Goal: Book appointment/travel/reservation

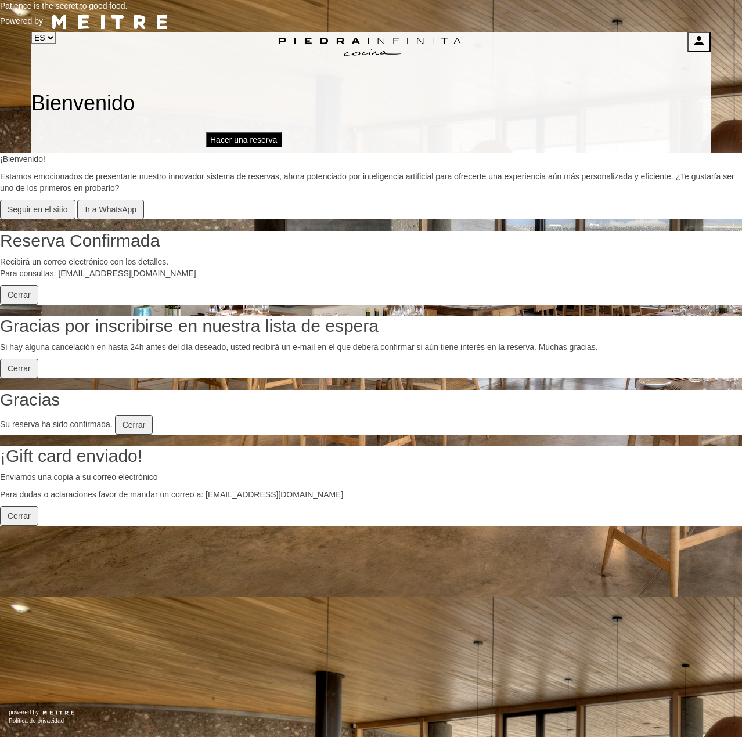
select select "es"
click at [282, 132] on button "Hacer una reserva" at bounding box center [244, 139] width 76 height 15
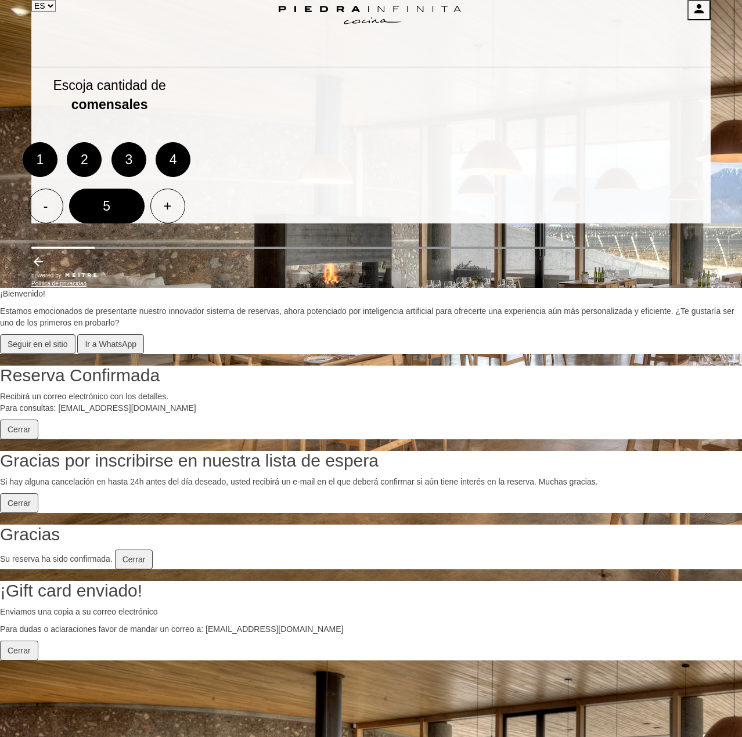
click at [185, 218] on div "+" at bounding box center [167, 206] width 35 height 35
click at [145, 223] on div "6" at bounding box center [106, 206] width 75 height 35
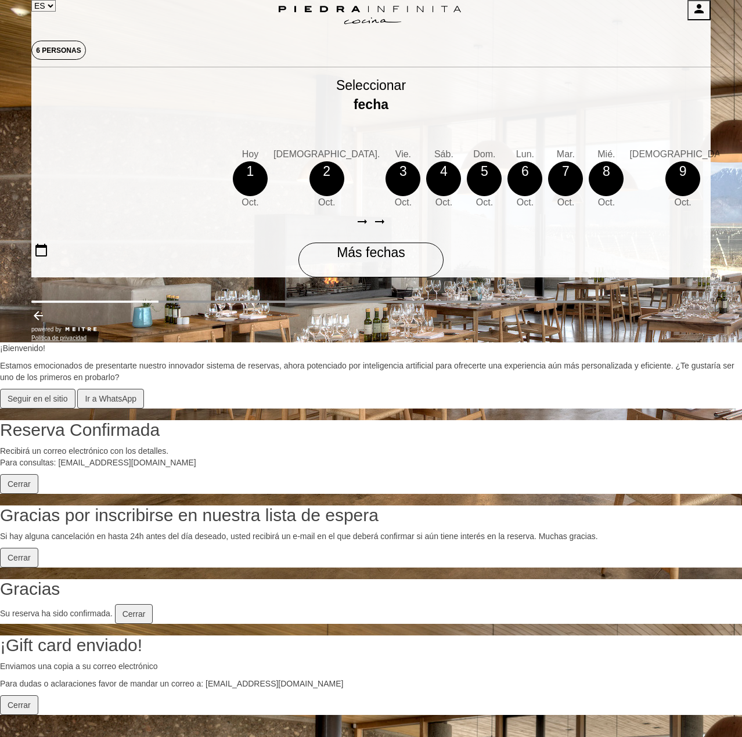
click at [387, 229] on icon "arrow_right_alt" at bounding box center [380, 222] width 14 height 14
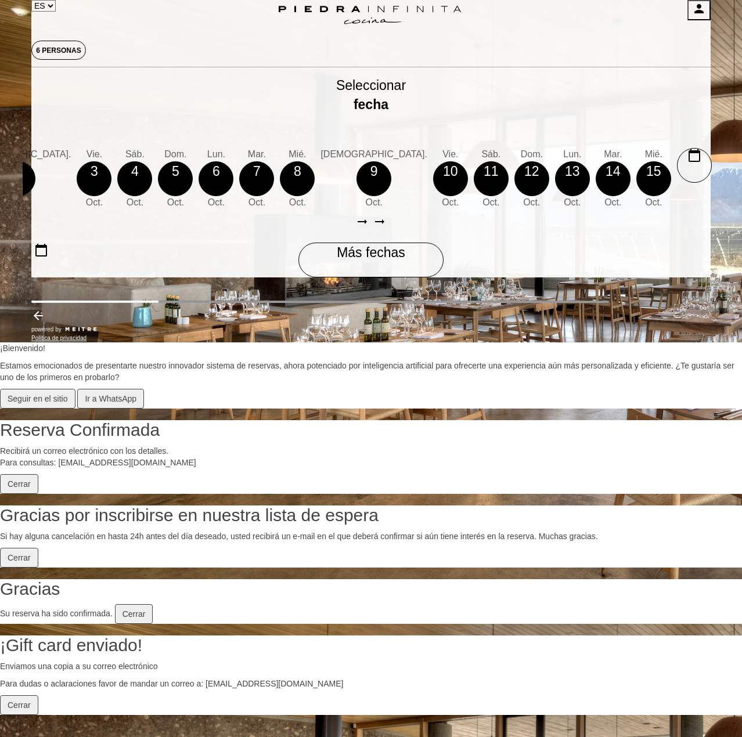
scroll to position [0, 338]
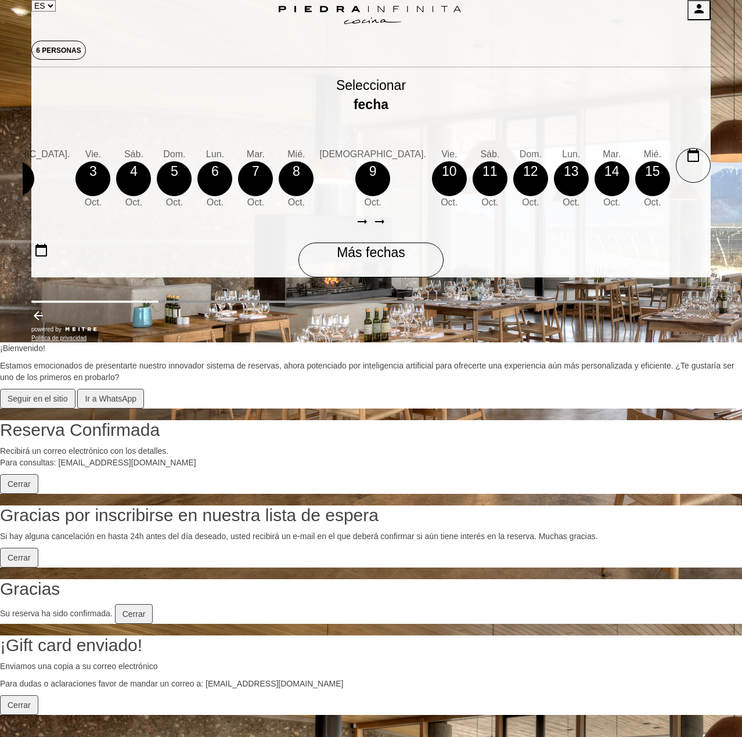
click at [408, 277] on div "calendar_today Más fechas" at bounding box center [370, 260] width 145 height 35
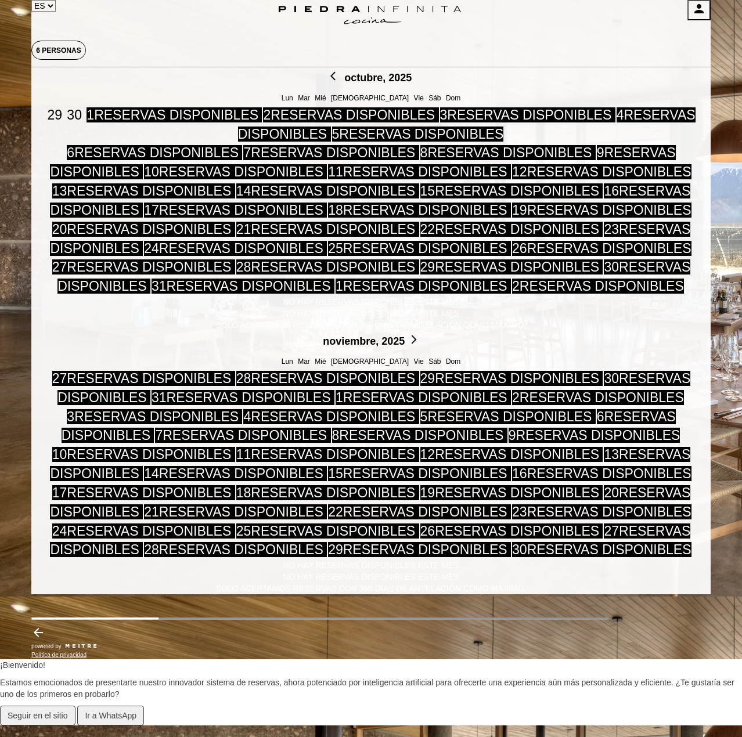
click at [419, 334] on icon "arrow_forward_ios" at bounding box center [414, 339] width 10 height 10
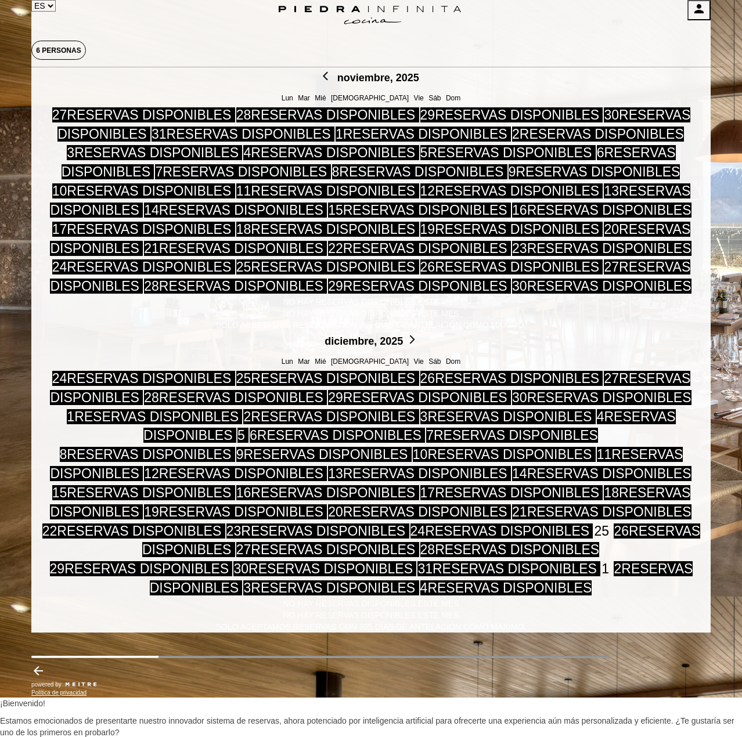
click at [248, 428] on span "5 RESERVAS DISPONIBLES" at bounding box center [242, 435] width 11 height 15
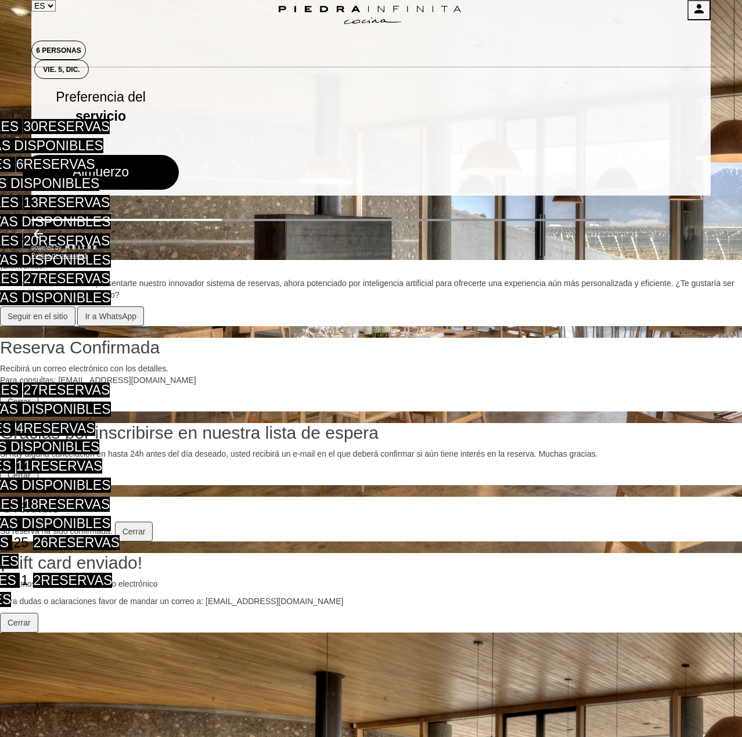
click at [179, 176] on button "Almuerzo" at bounding box center [101, 172] width 156 height 35
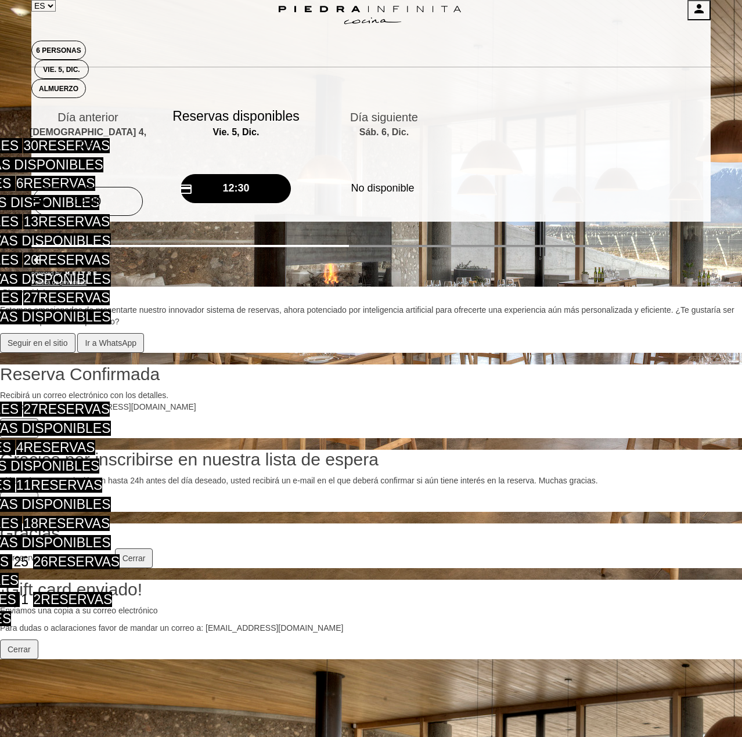
click at [291, 181] on button "credit_card 12:30" at bounding box center [236, 188] width 110 height 29
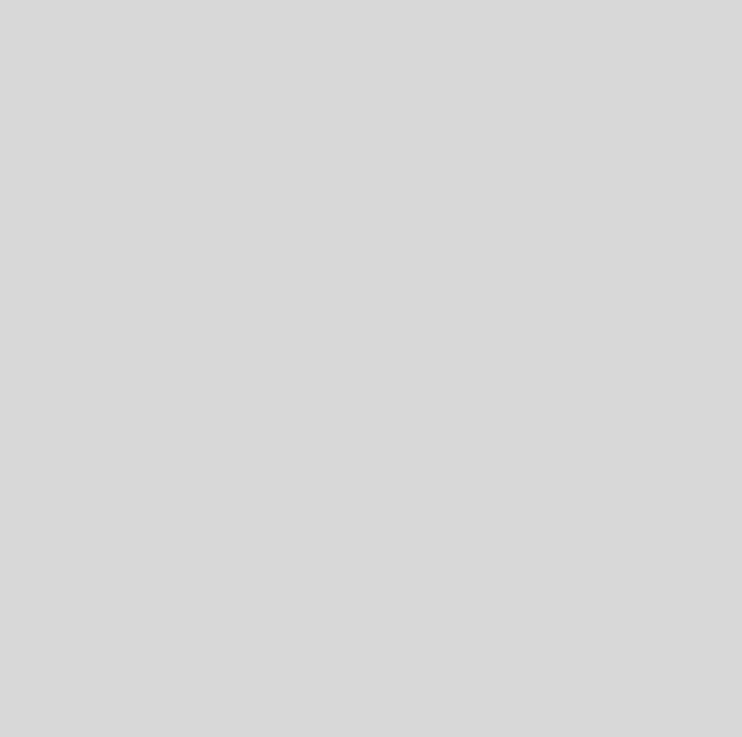
select select "es"
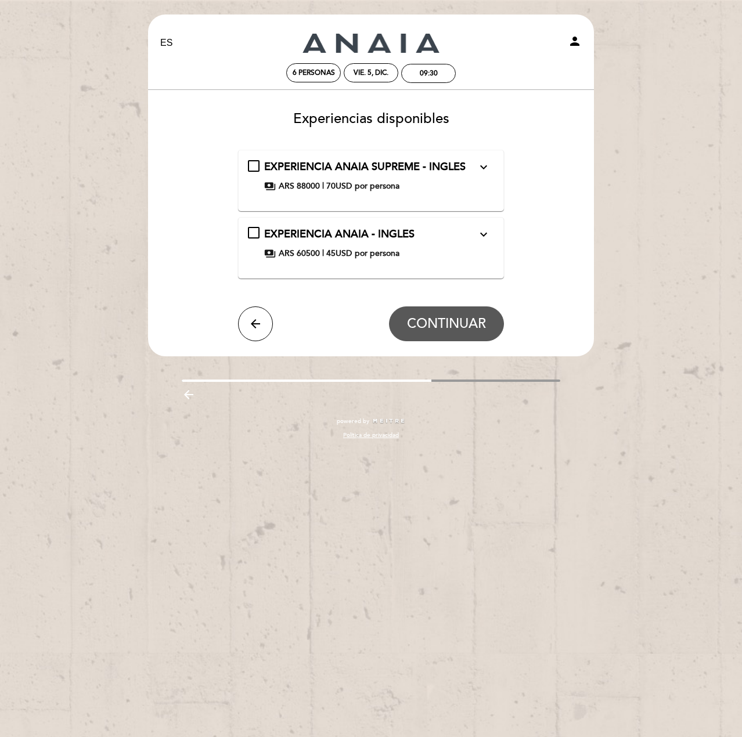
click at [483, 166] on icon "expand_more" at bounding box center [484, 167] width 14 height 14
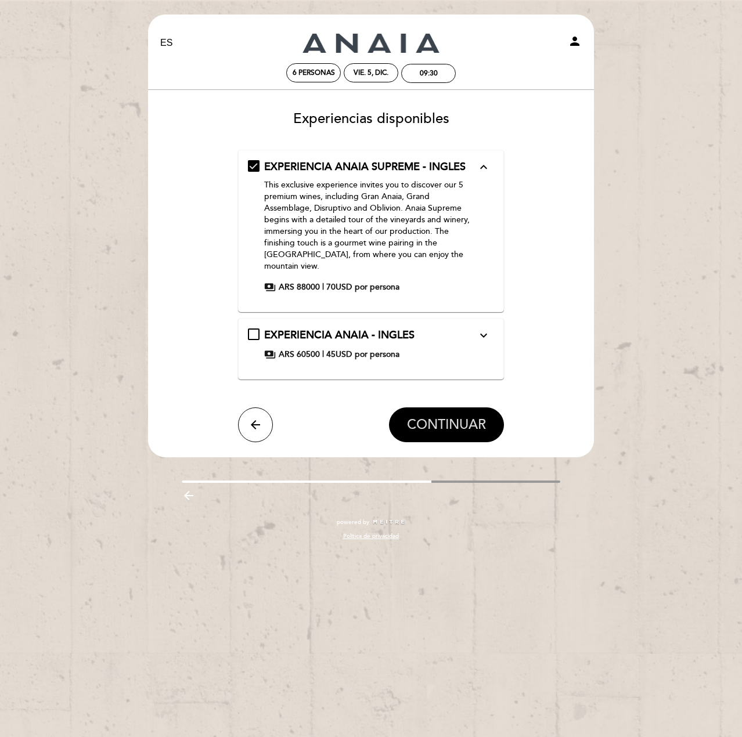
click at [444, 417] on span "CONTINUAR" at bounding box center [446, 425] width 79 height 16
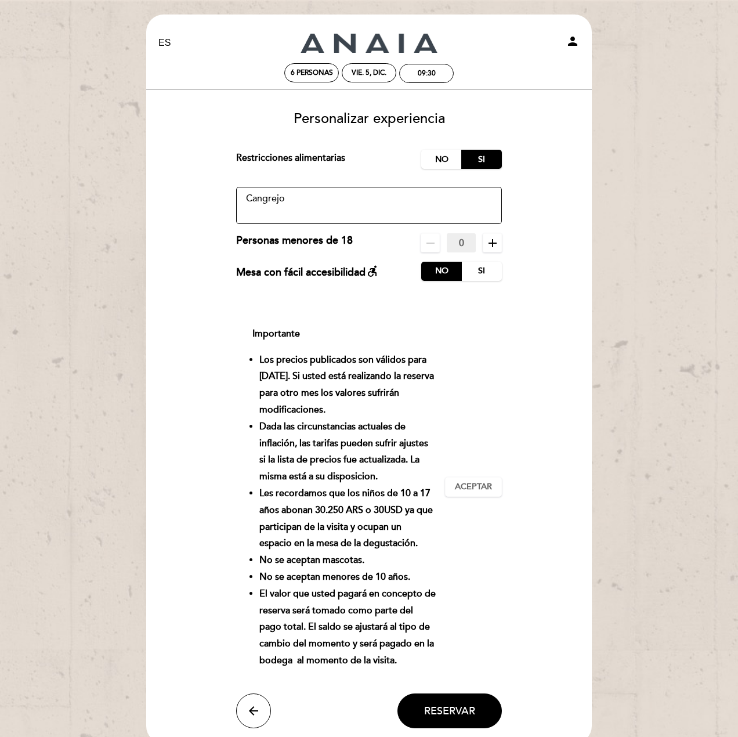
scroll to position [58, 0]
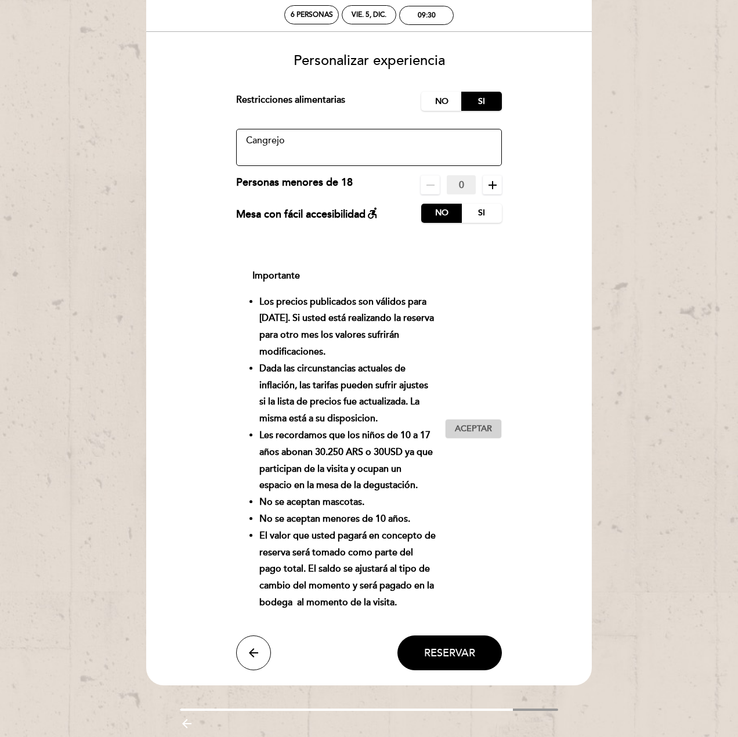
click at [463, 435] on button "Aceptar Aceptado" at bounding box center [473, 429] width 57 height 20
click at [448, 652] on span "Reservar" at bounding box center [449, 653] width 51 height 13
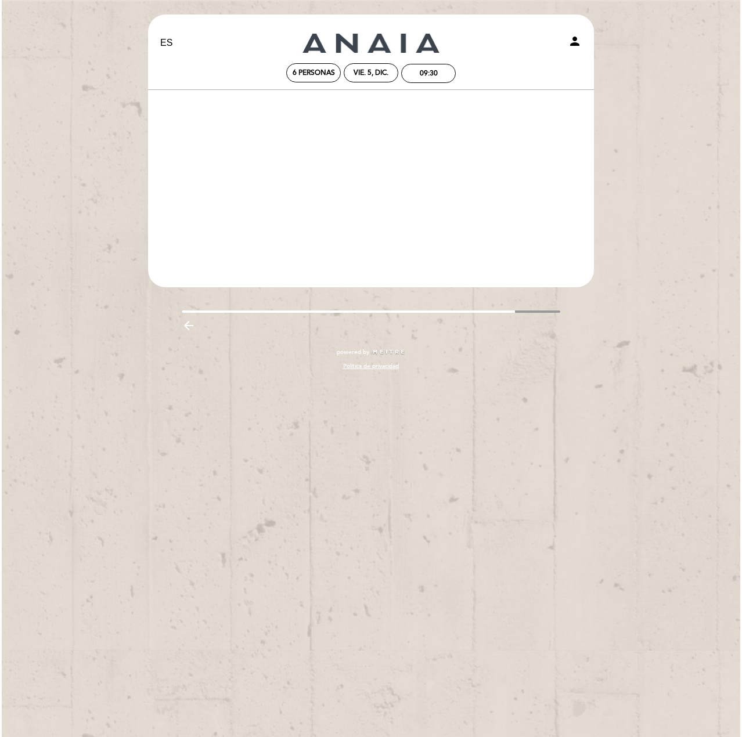
scroll to position [0, 0]
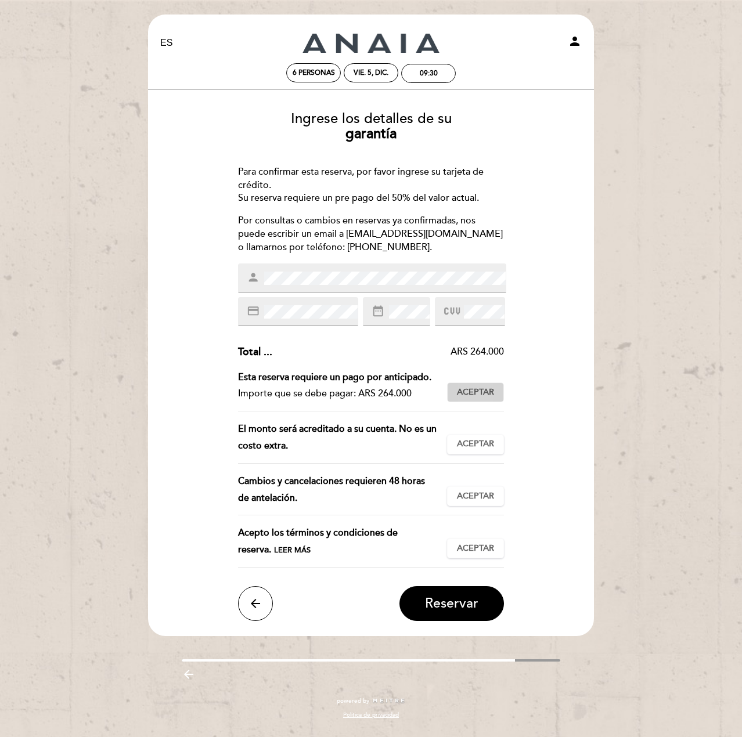
click at [486, 390] on span "Aceptar" at bounding box center [475, 393] width 37 height 12
click at [476, 444] on span "Aceptar" at bounding box center [475, 444] width 37 height 12
click at [475, 498] on span "Aceptar" at bounding box center [475, 497] width 37 height 12
click at [462, 550] on span "Aceptar" at bounding box center [475, 549] width 37 height 12
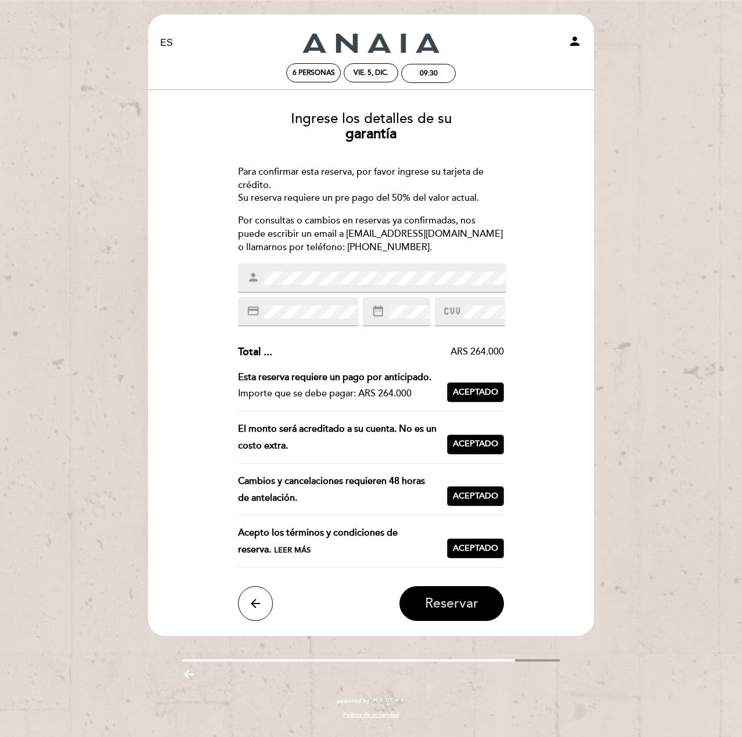
click at [442, 612] on span "Reservar" at bounding box center [451, 604] width 53 height 16
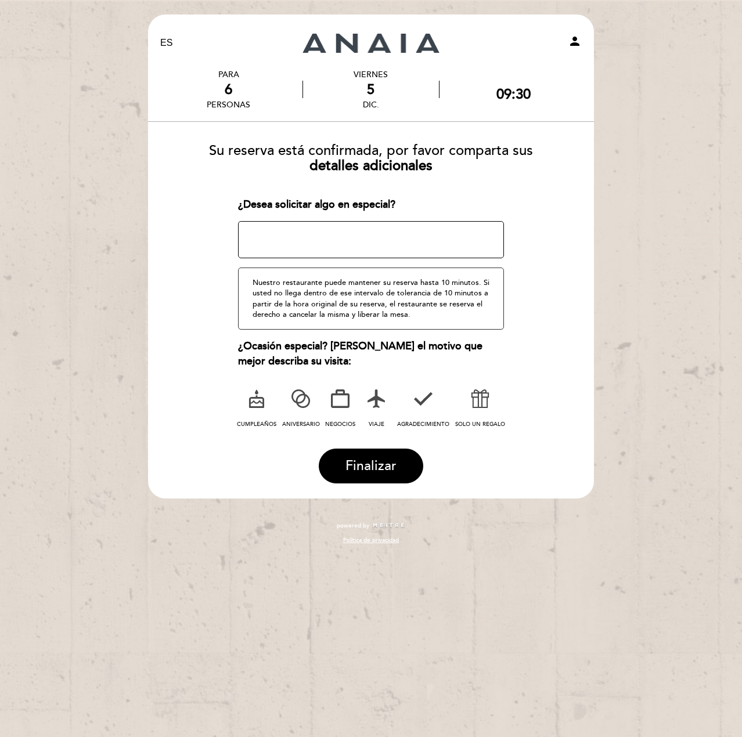
click at [385, 409] on icon at bounding box center [376, 399] width 30 height 30
click at [376, 459] on span "Finalizar" at bounding box center [370, 466] width 51 height 16
